Goal: Find specific page/section: Find specific page/section

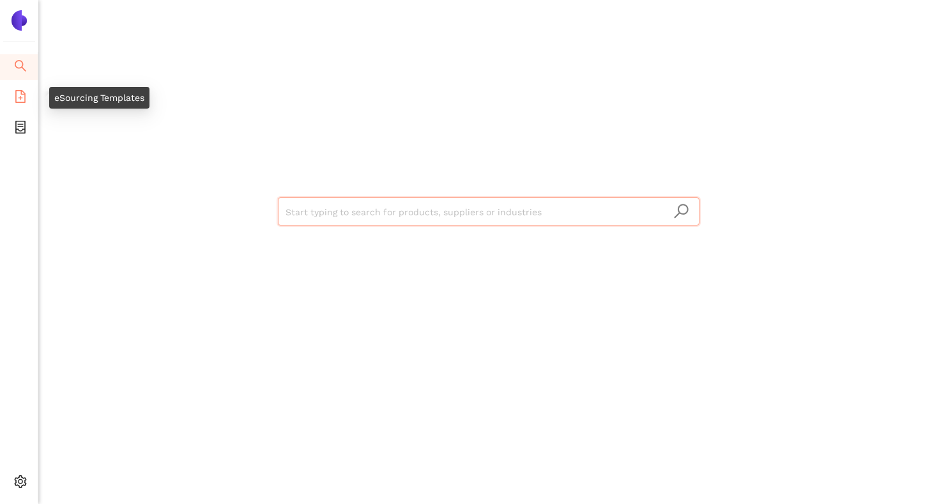
click at [21, 100] on icon "file-add" at bounding box center [20, 96] width 13 height 13
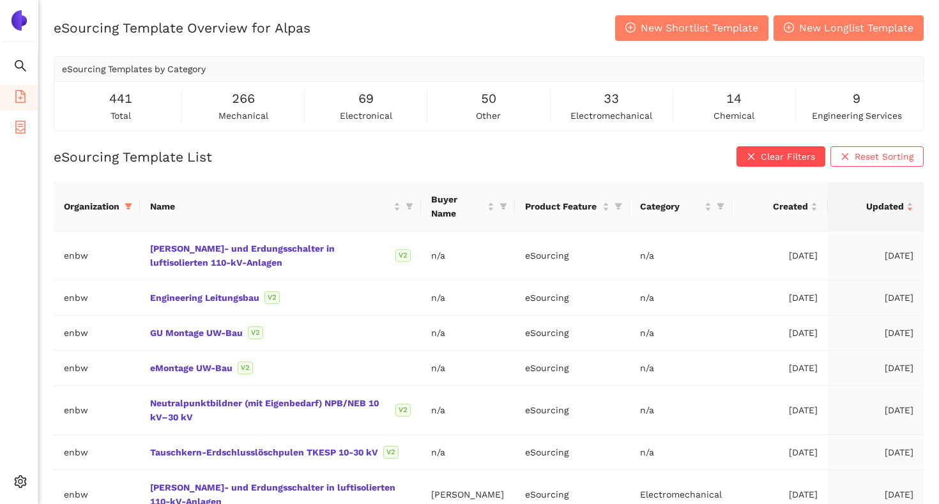
click at [12, 131] on li "eSourcing Projects" at bounding box center [19, 129] width 38 height 26
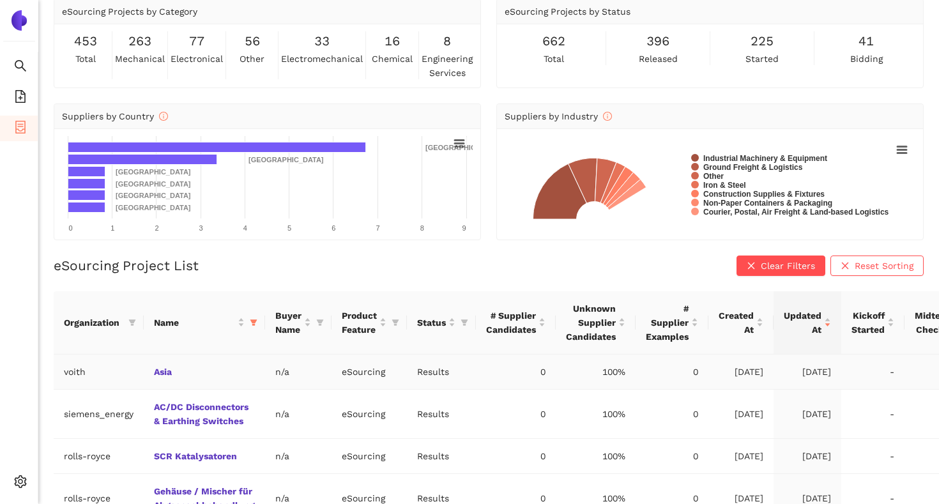
scroll to position [111, 0]
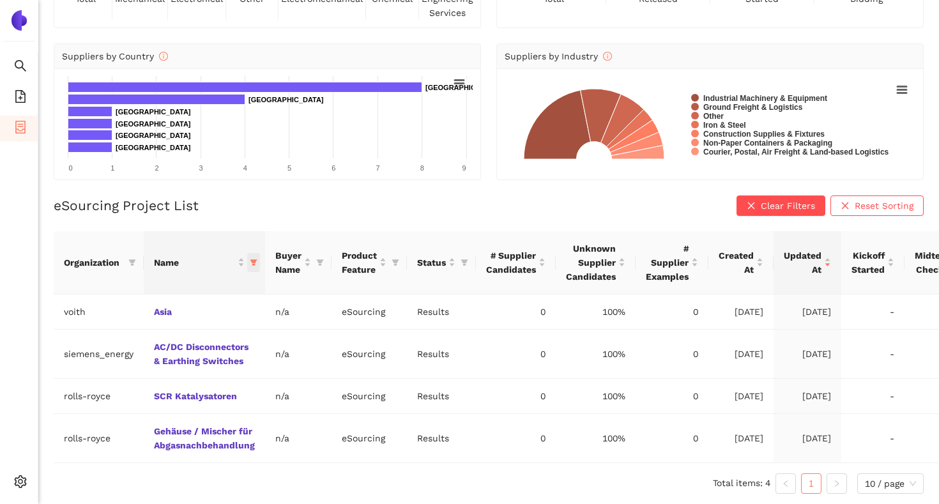
click at [252, 263] on icon "filter" at bounding box center [253, 262] width 7 height 6
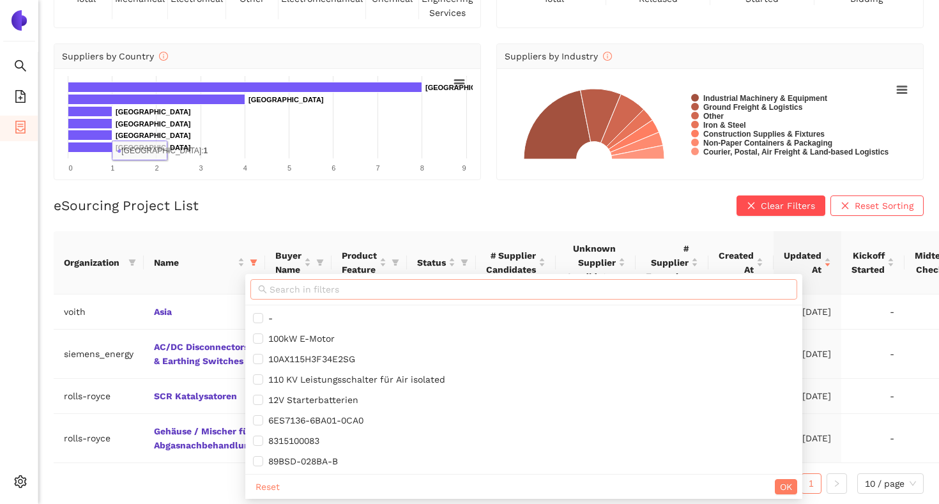
click at [296, 289] on input "text" at bounding box center [530, 289] width 520 height 14
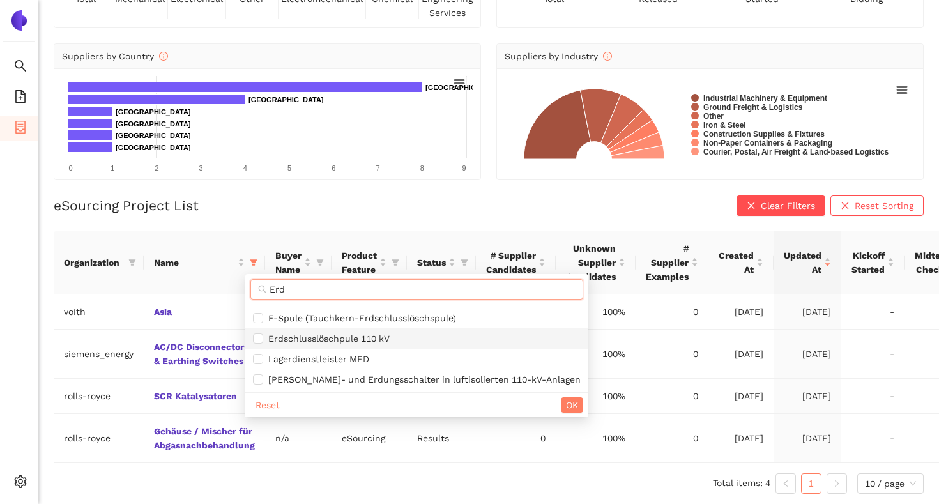
type input "Erd"
click at [300, 344] on span "Erdschlusslöschpule 110 kV" at bounding box center [326, 338] width 126 height 10
checkbox input "true"
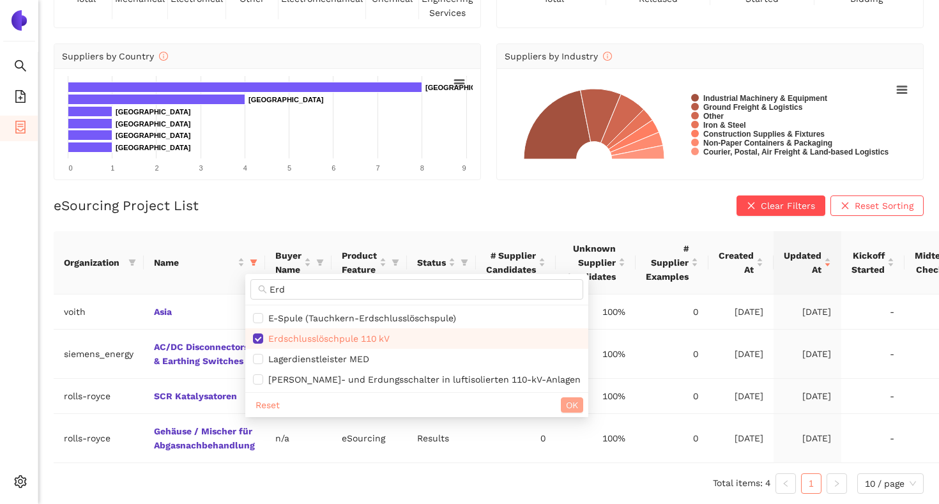
click at [566, 405] on span "OK" at bounding box center [572, 405] width 12 height 14
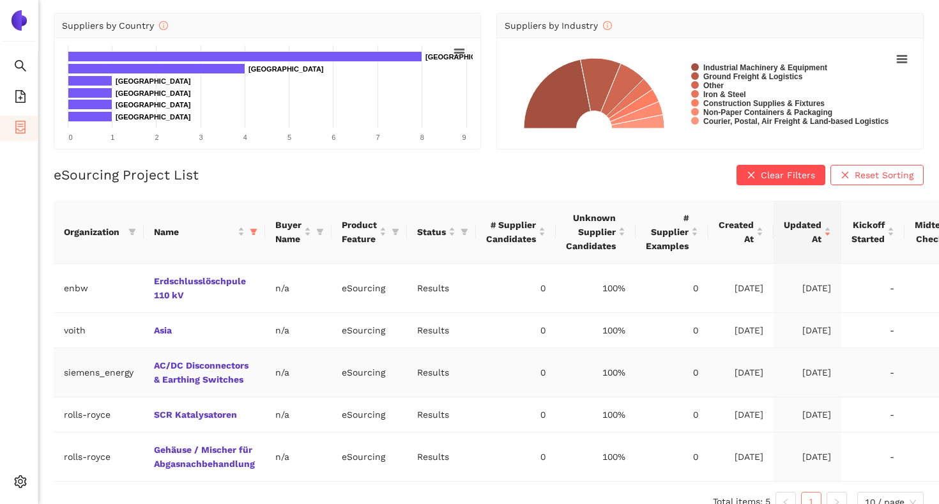
scroll to position [160, 0]
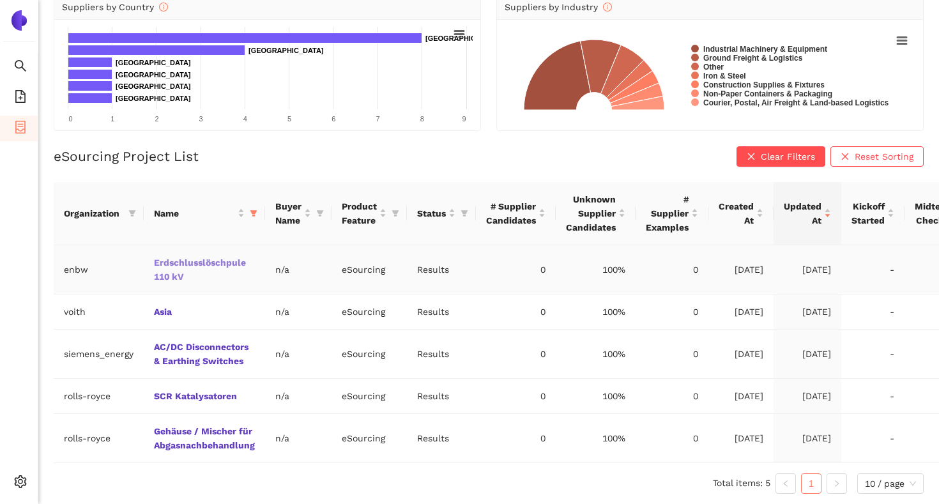
click at [0, 0] on link "Erdschlusslöschpule 110 kV" at bounding box center [0, 0] width 0 height 0
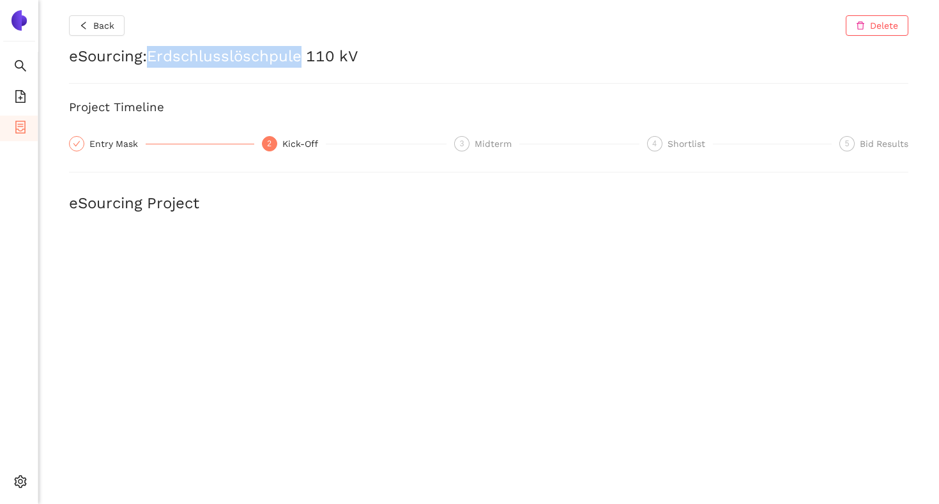
drag, startPoint x: 151, startPoint y: 56, endPoint x: 305, endPoint y: 56, distance: 153.3
click at [305, 56] on h2 "eSourcing : Erdschlusslöschpule 110 kV" at bounding box center [488, 57] width 839 height 22
copy h2 "Erdschlusslöschpule"
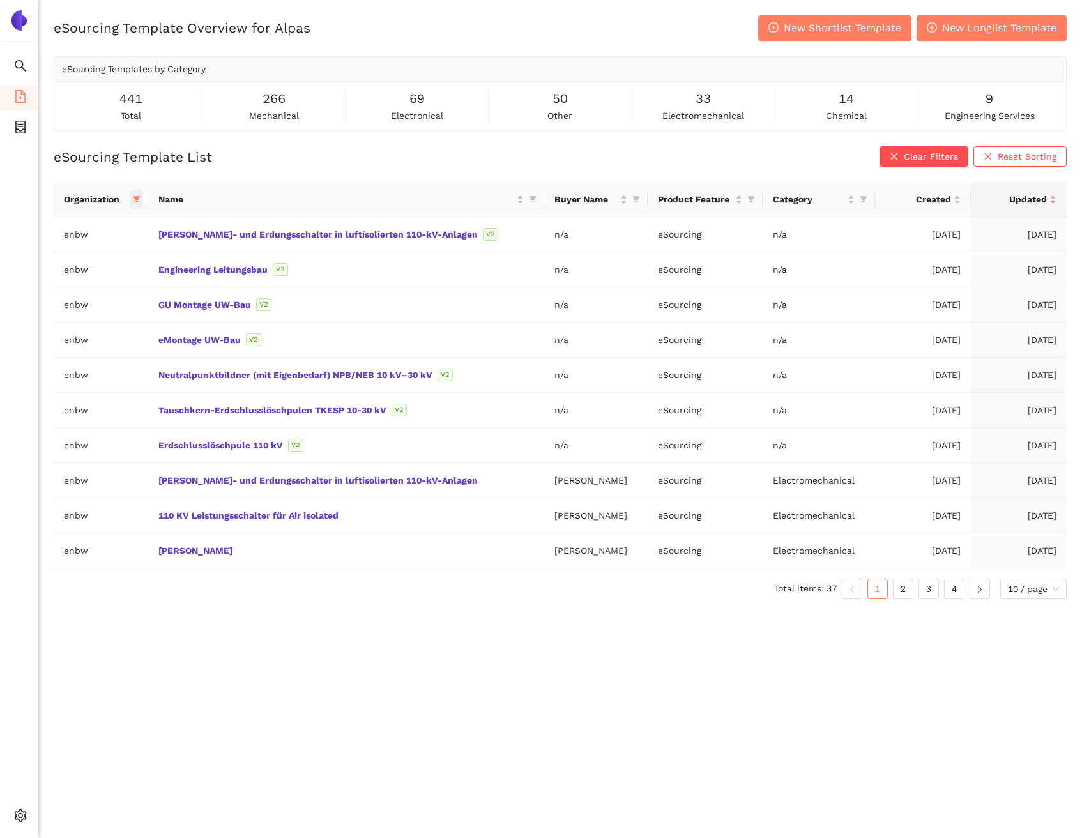
click at [141, 199] on icon "filter" at bounding box center [137, 199] width 8 height 8
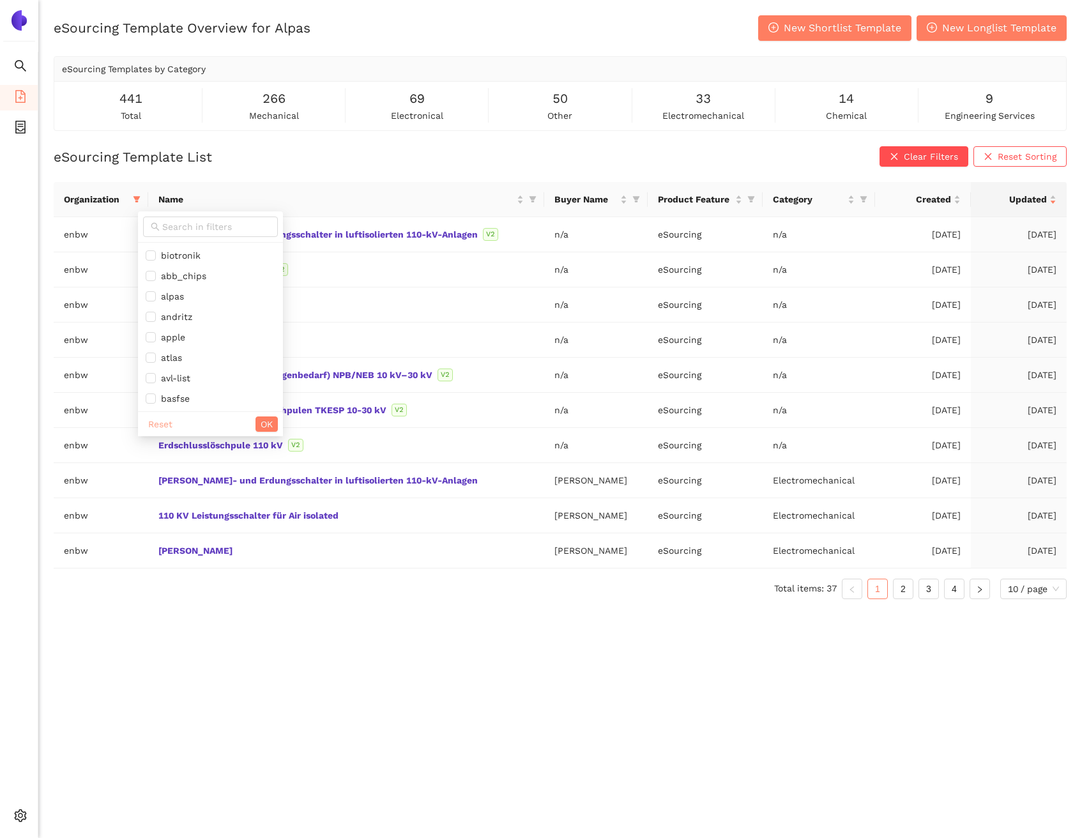
click at [158, 418] on span "Reset" at bounding box center [160, 424] width 24 height 14
checkbox input "false"
click at [278, 422] on button "OK" at bounding box center [267, 424] width 22 height 15
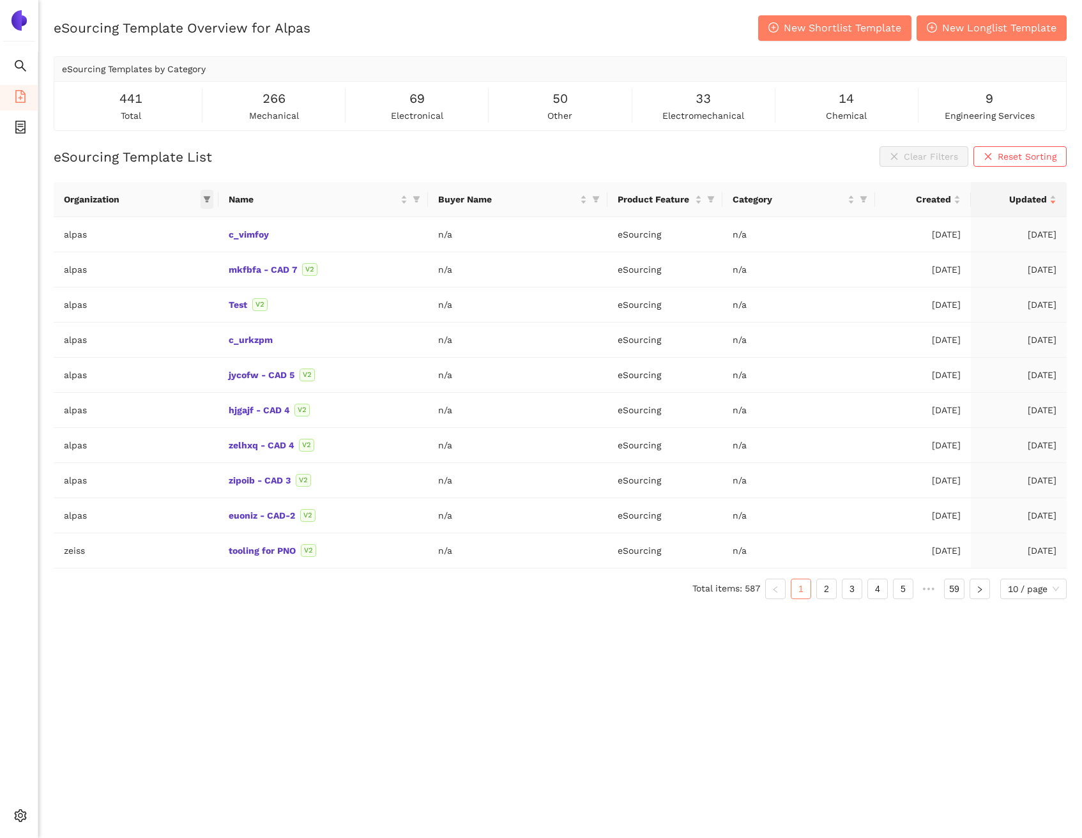
click at [206, 198] on icon "filter" at bounding box center [207, 200] width 7 height 6
click at [191, 217] on span at bounding box center [131, 227] width 135 height 20
type input "enbw"
click at [175, 252] on span "enbw" at bounding box center [150, 256] width 111 height 14
checkbox input "true"
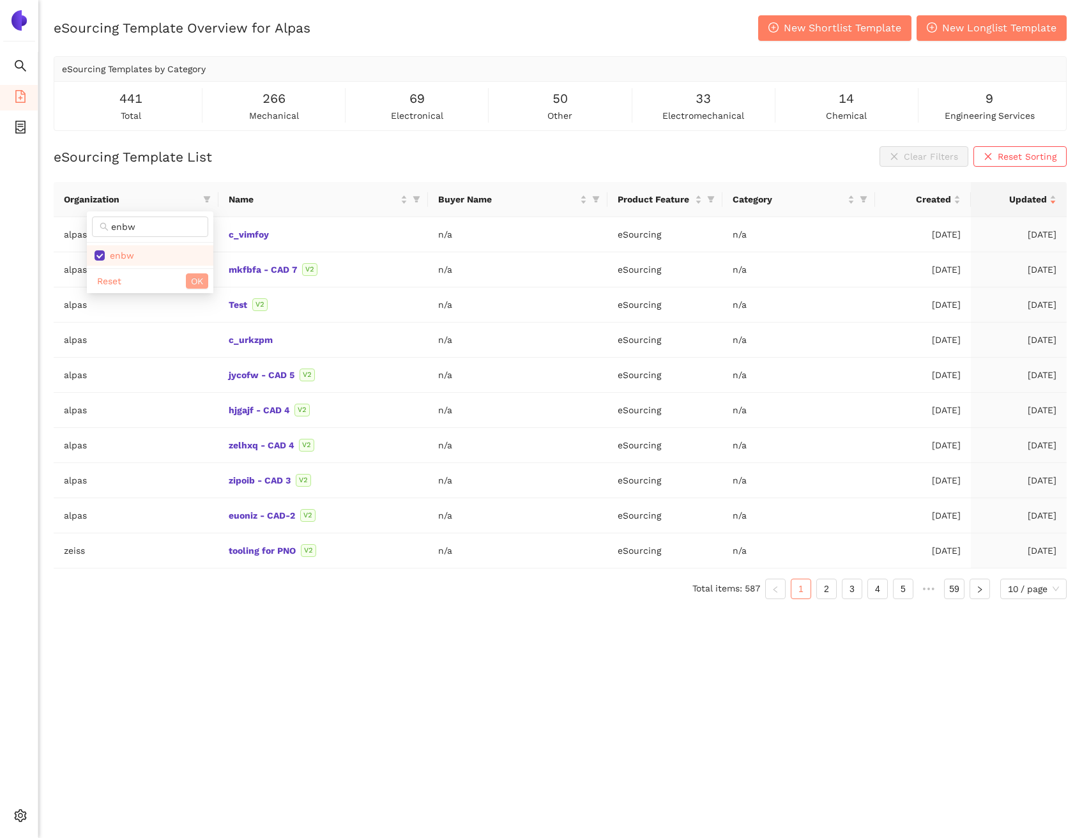
click at [195, 286] on span "OK" at bounding box center [197, 281] width 12 height 14
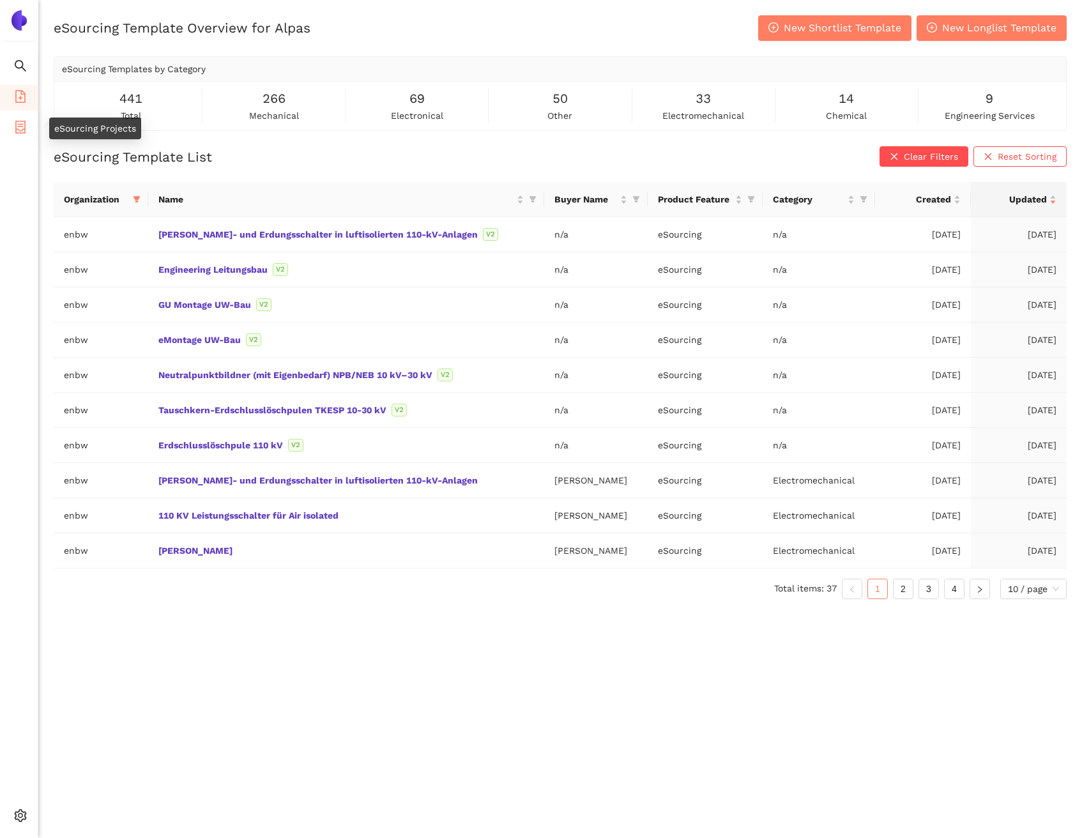
click at [29, 135] on li "eSourcing Projects" at bounding box center [19, 129] width 38 height 26
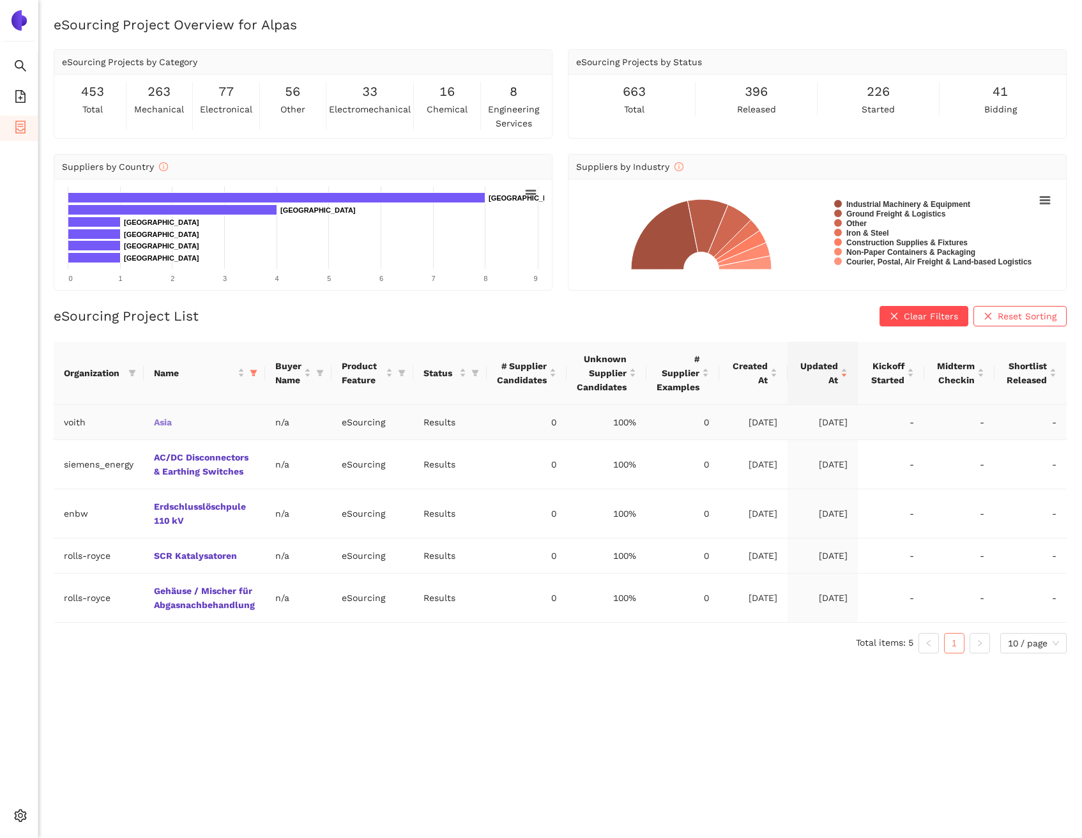
click at [0, 0] on link "Asia" at bounding box center [0, 0] width 0 height 0
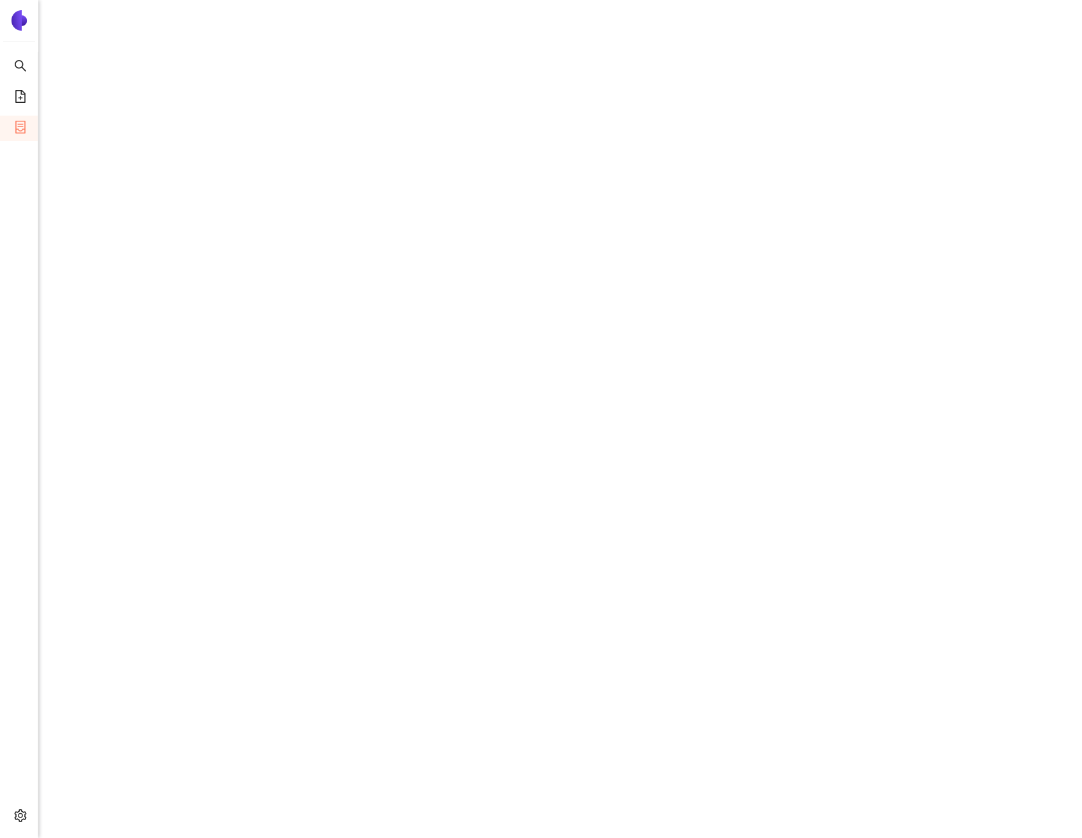
scroll to position [993, 0]
click at [29, 88] on li "eSourcing Templates" at bounding box center [19, 98] width 38 height 26
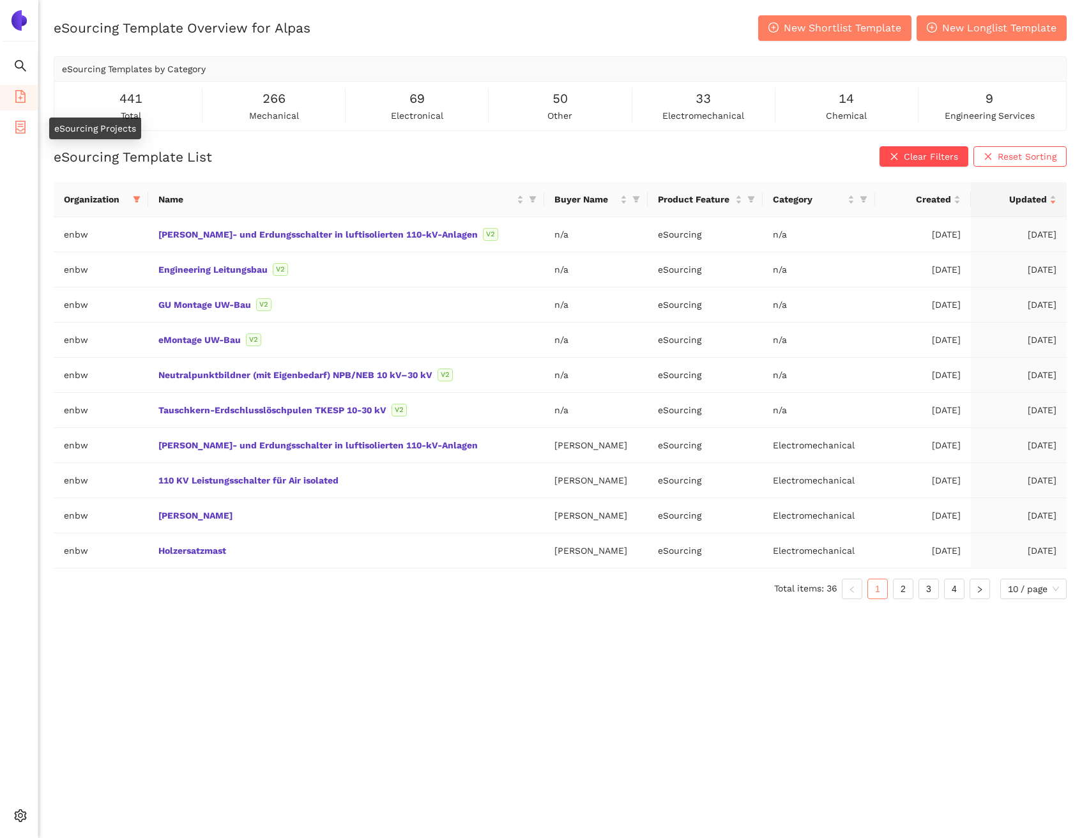
click at [26, 134] on span "container" at bounding box center [20, 129] width 13 height 26
